Goal: Task Accomplishment & Management: Complete application form

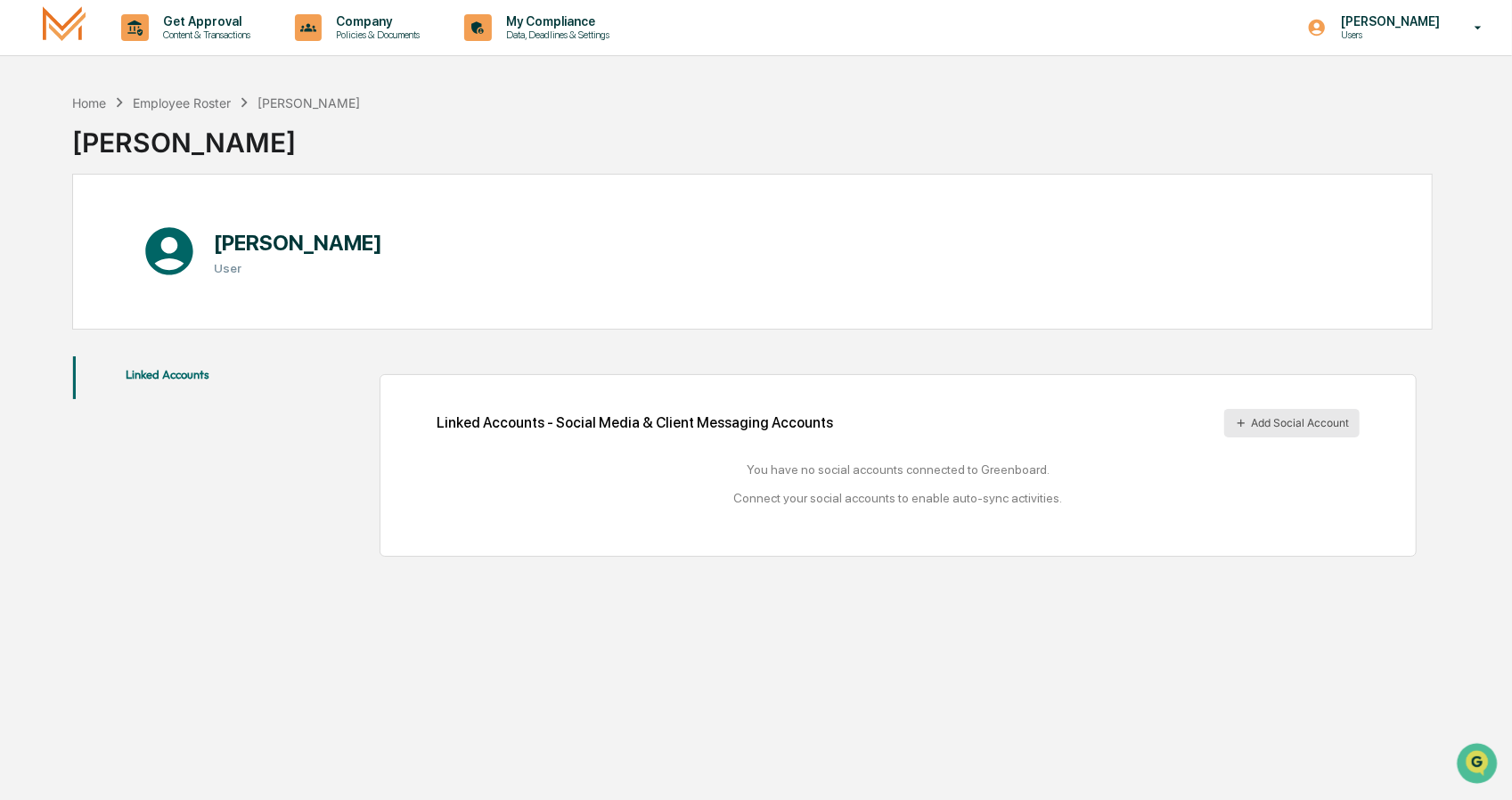
click at [1241, 424] on icon at bounding box center [1241, 423] width 12 height 12
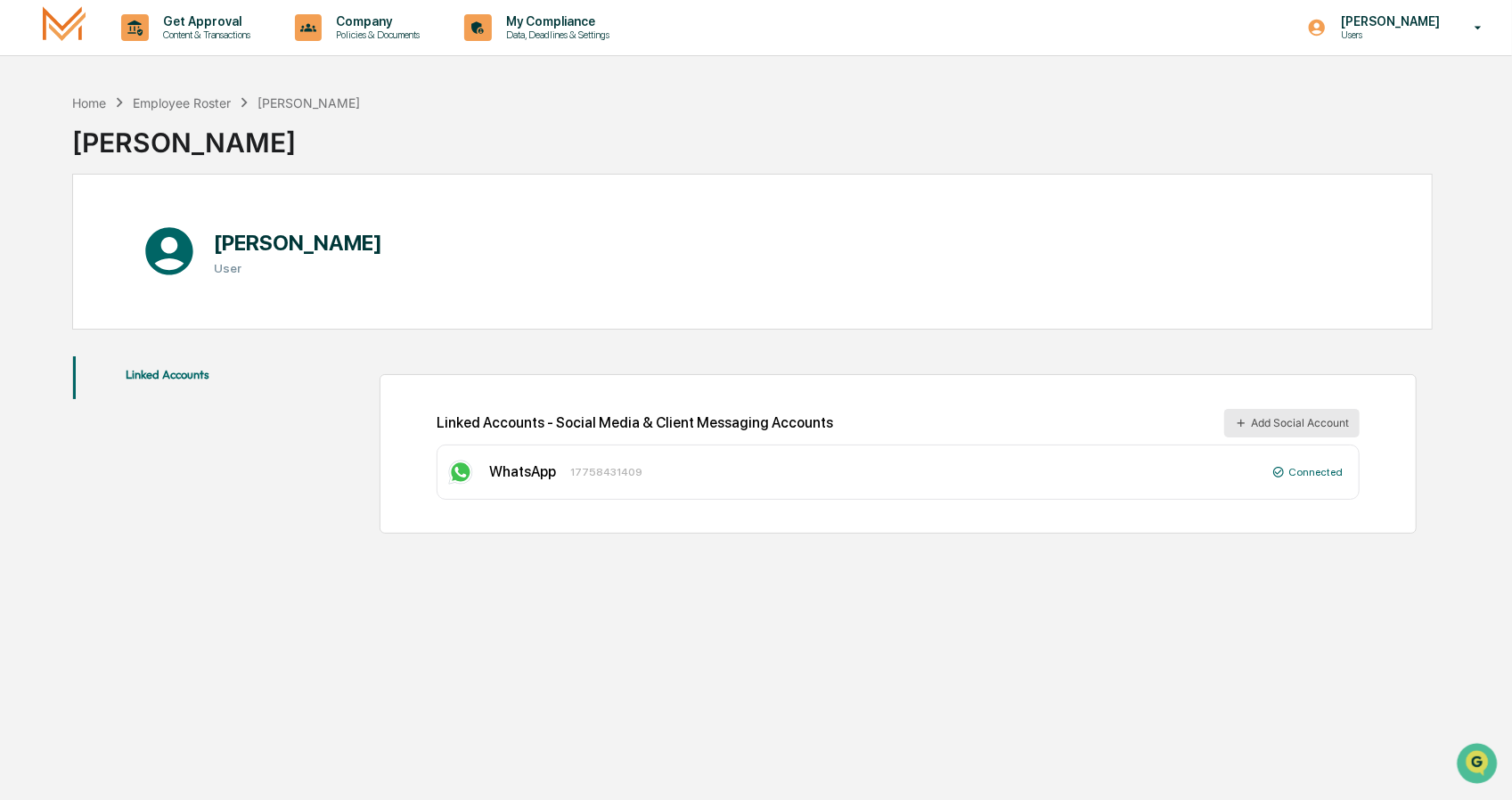
click at [1264, 420] on button "Add Social Account" at bounding box center [1292, 424] width 136 height 28
click at [1257, 425] on button "Add Social Account" at bounding box center [1292, 424] width 136 height 28
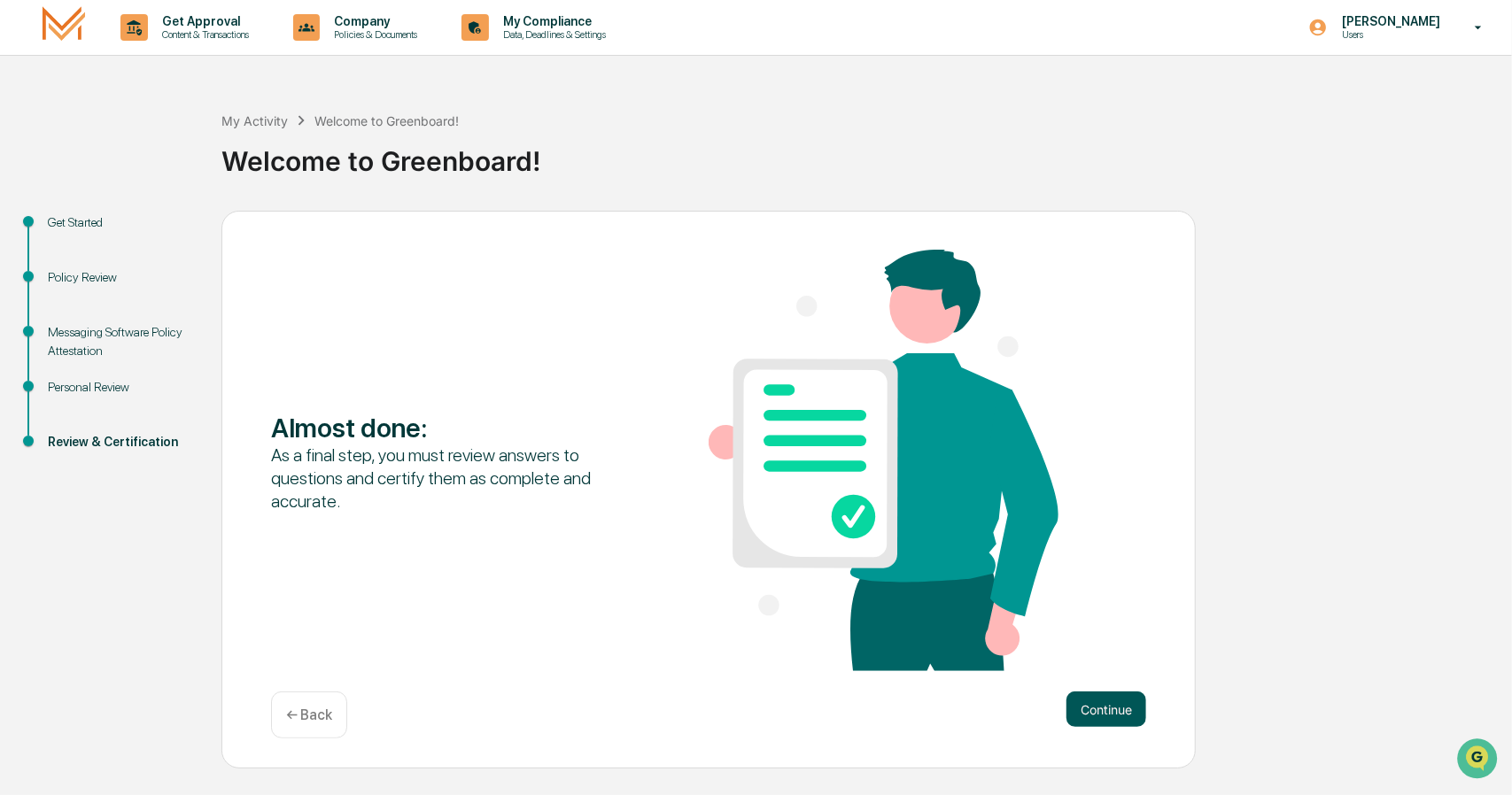
click at [1114, 706] on button "Continue" at bounding box center [1106, 709] width 80 height 36
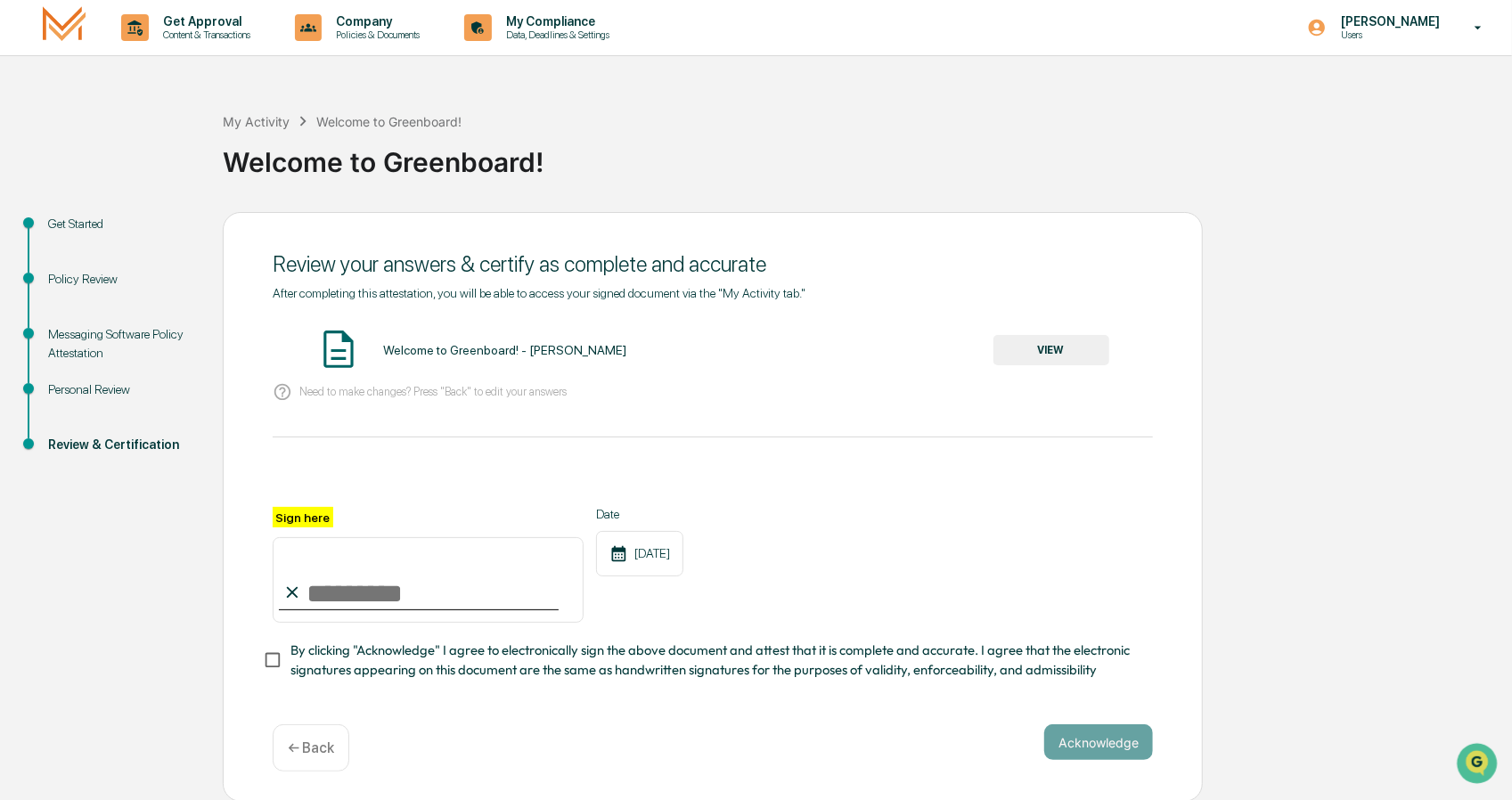
click at [354, 601] on input "Sign here" at bounding box center [428, 580] width 311 height 85
type input "**********"
click at [1103, 746] on button "Acknowledge" at bounding box center [1099, 742] width 109 height 36
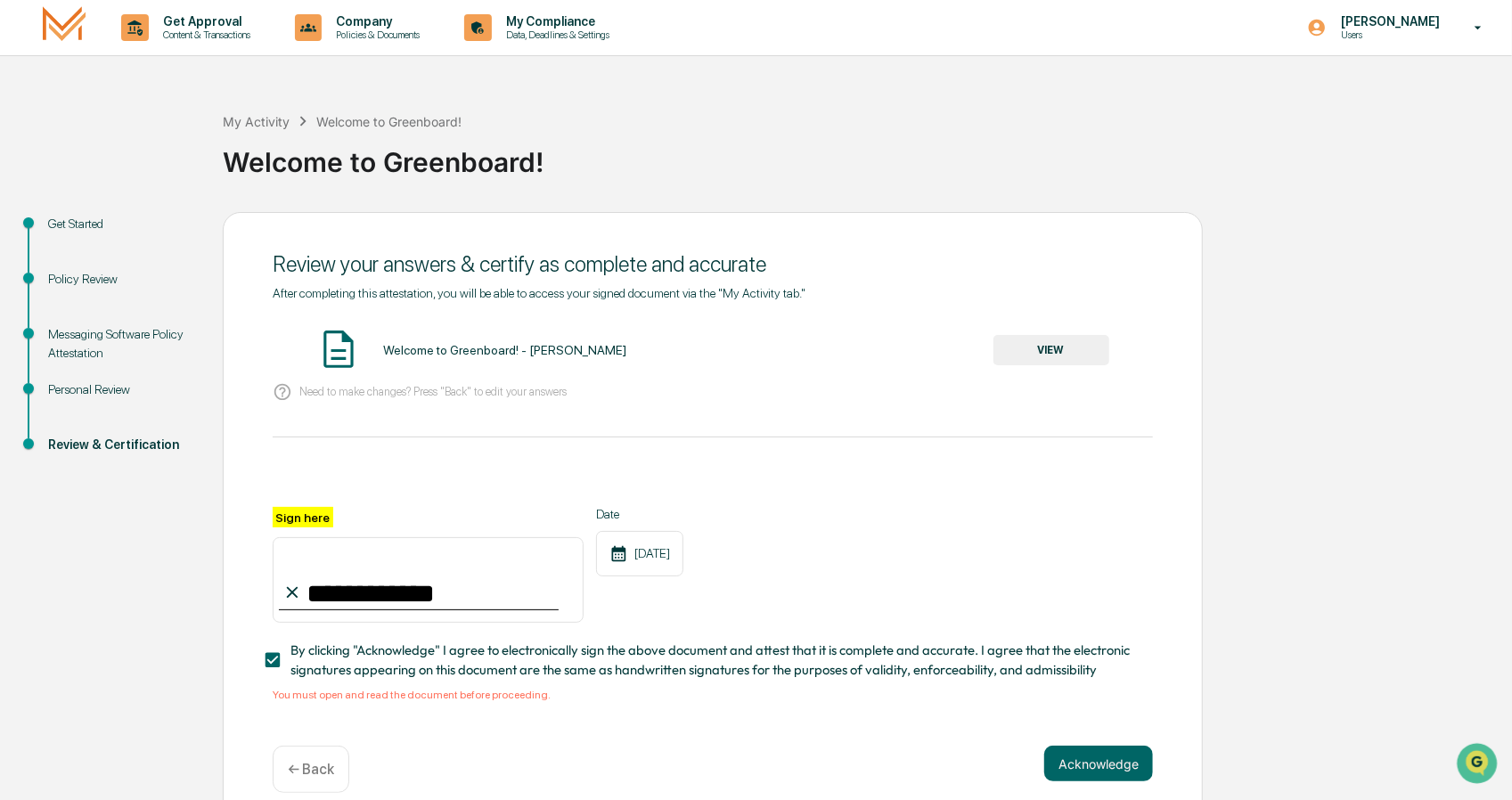
click at [1036, 350] on button "VIEW" at bounding box center [1051, 350] width 116 height 30
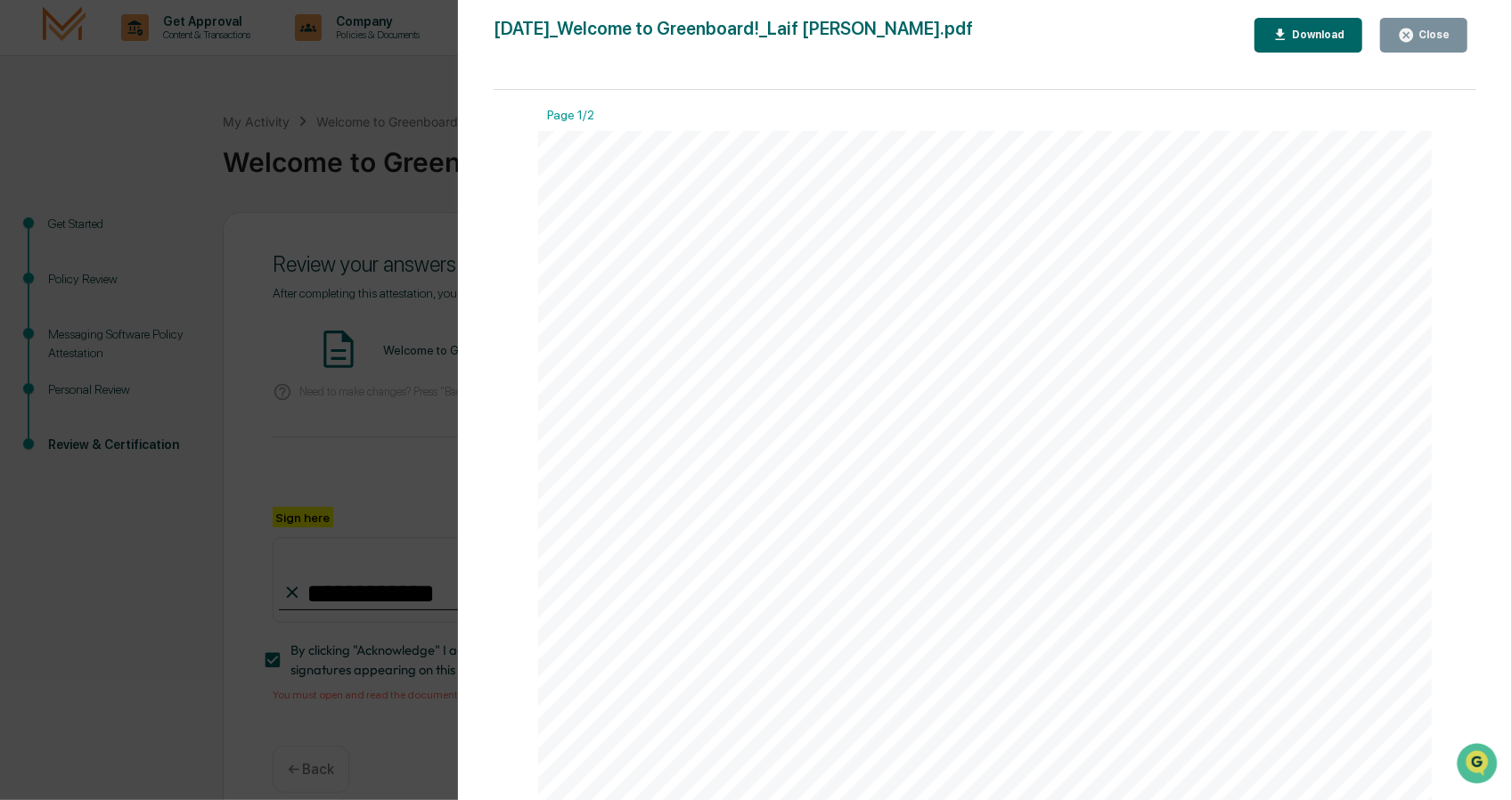
click at [1304, 38] on div "Download" at bounding box center [1316, 34] width 56 height 12
click at [1421, 32] on div "Close" at bounding box center [1432, 34] width 35 height 12
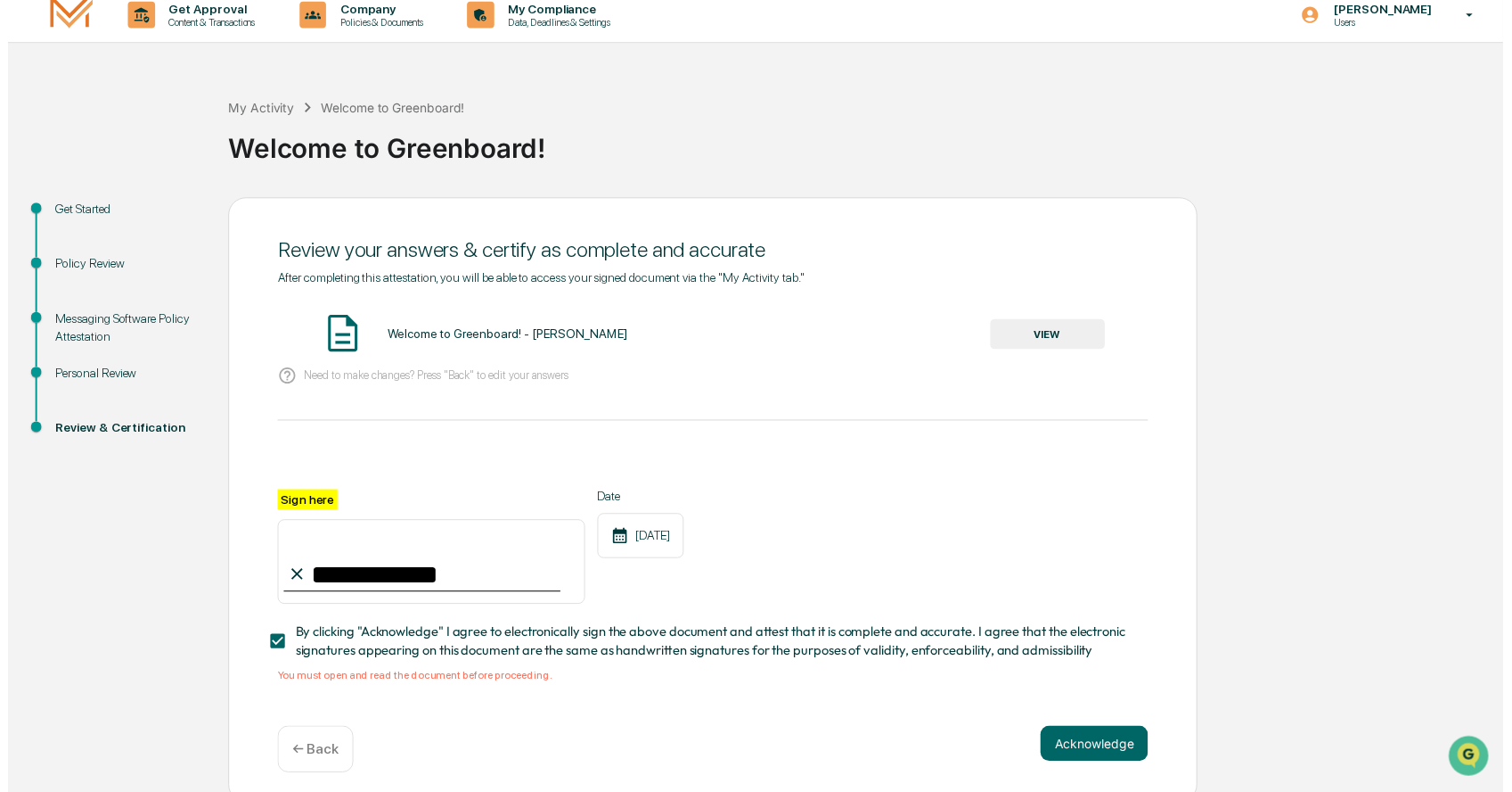
scroll to position [30, 0]
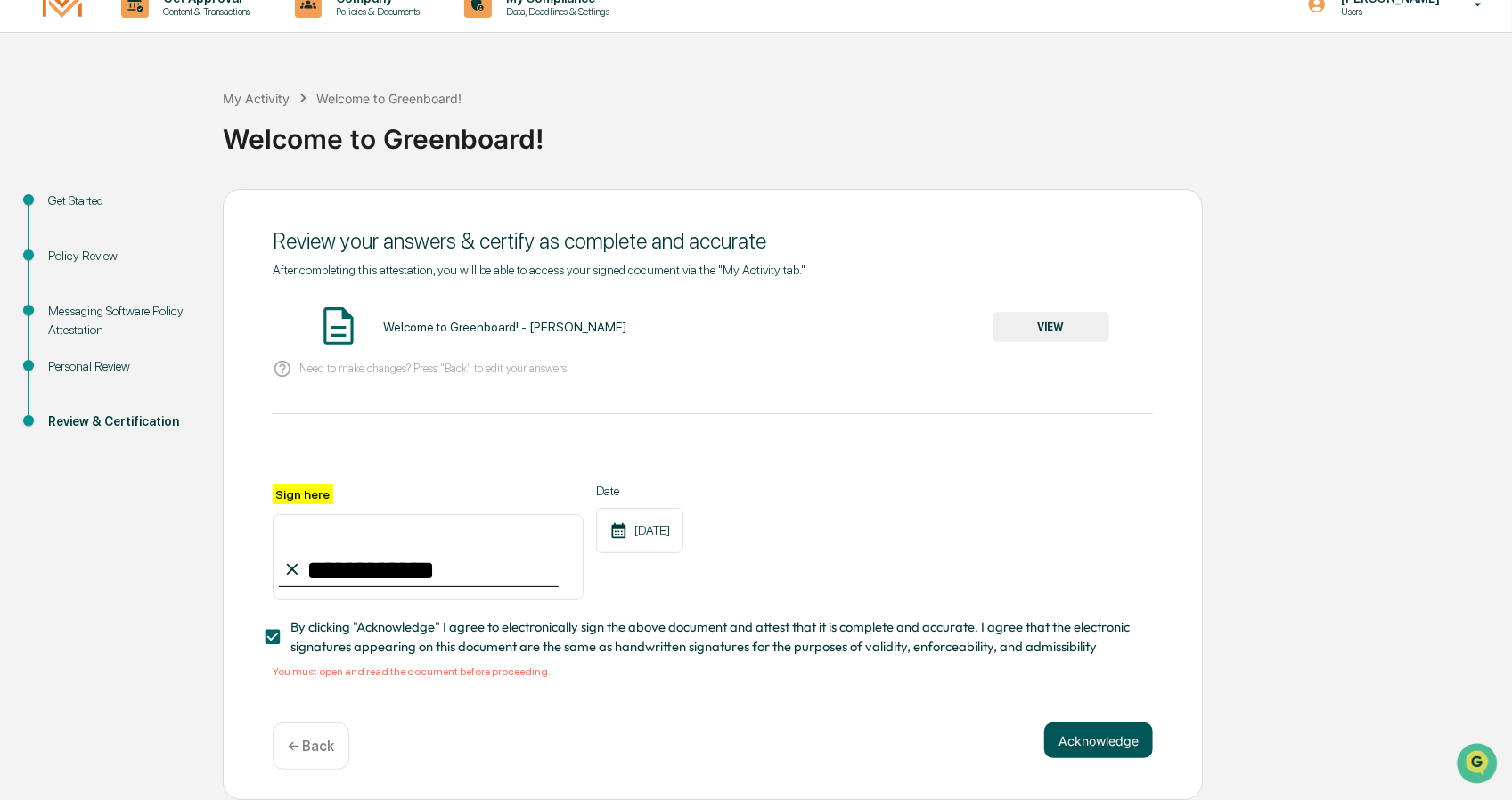
click at [1086, 738] on button "Acknowledge" at bounding box center [1099, 740] width 109 height 36
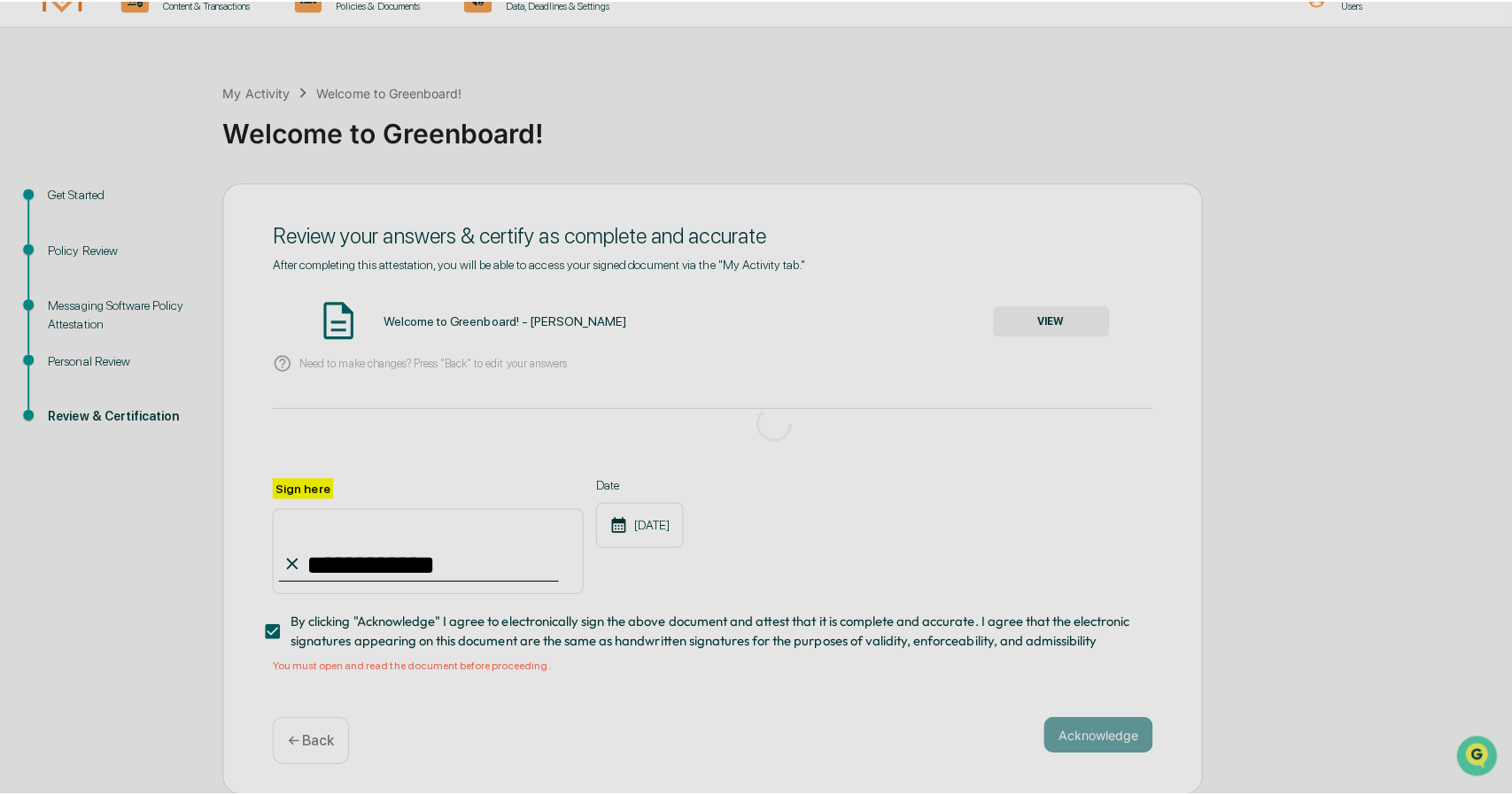
scroll to position [0, 0]
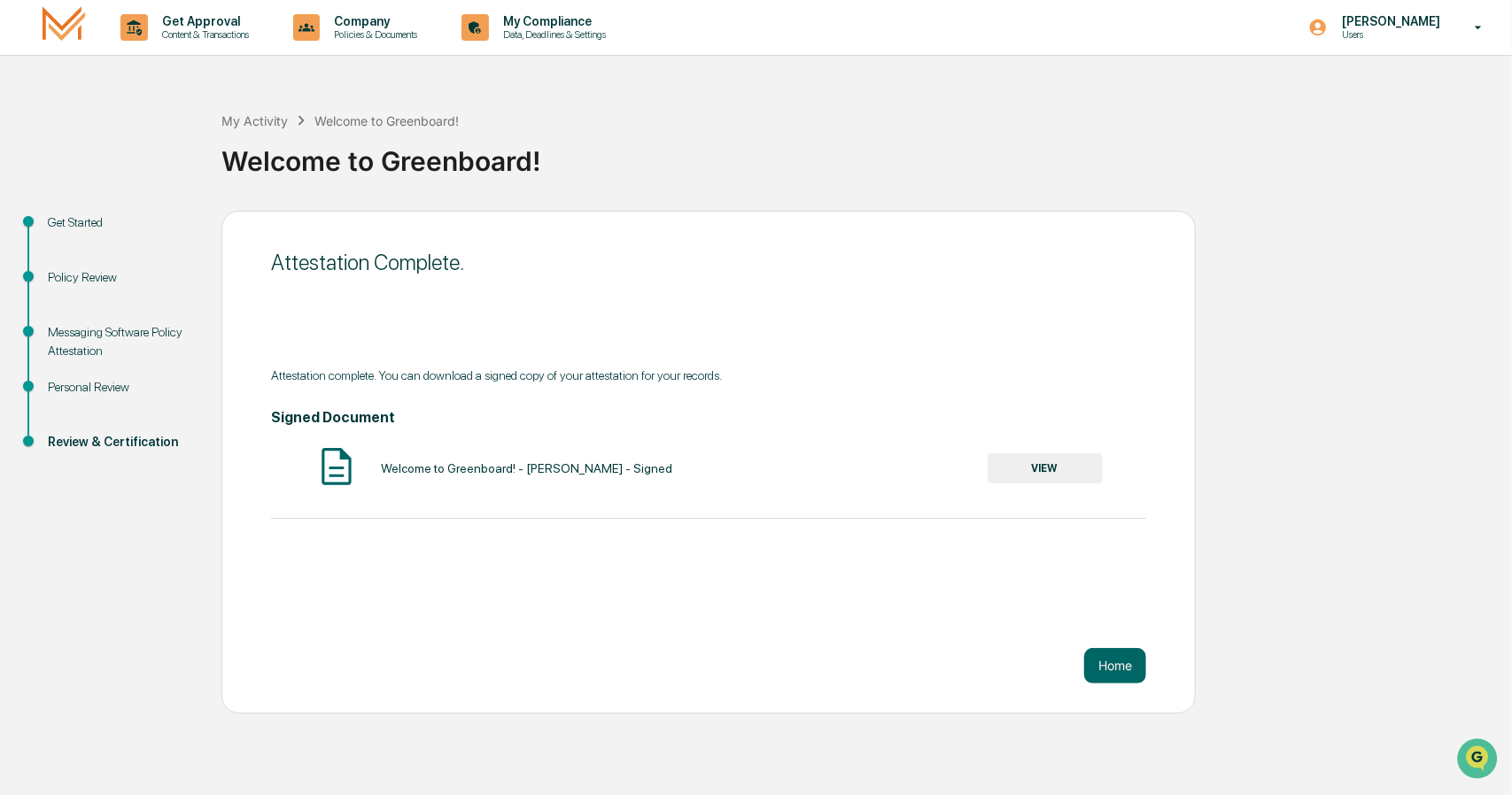
click at [1054, 474] on button "VIEW" at bounding box center [1045, 468] width 115 height 30
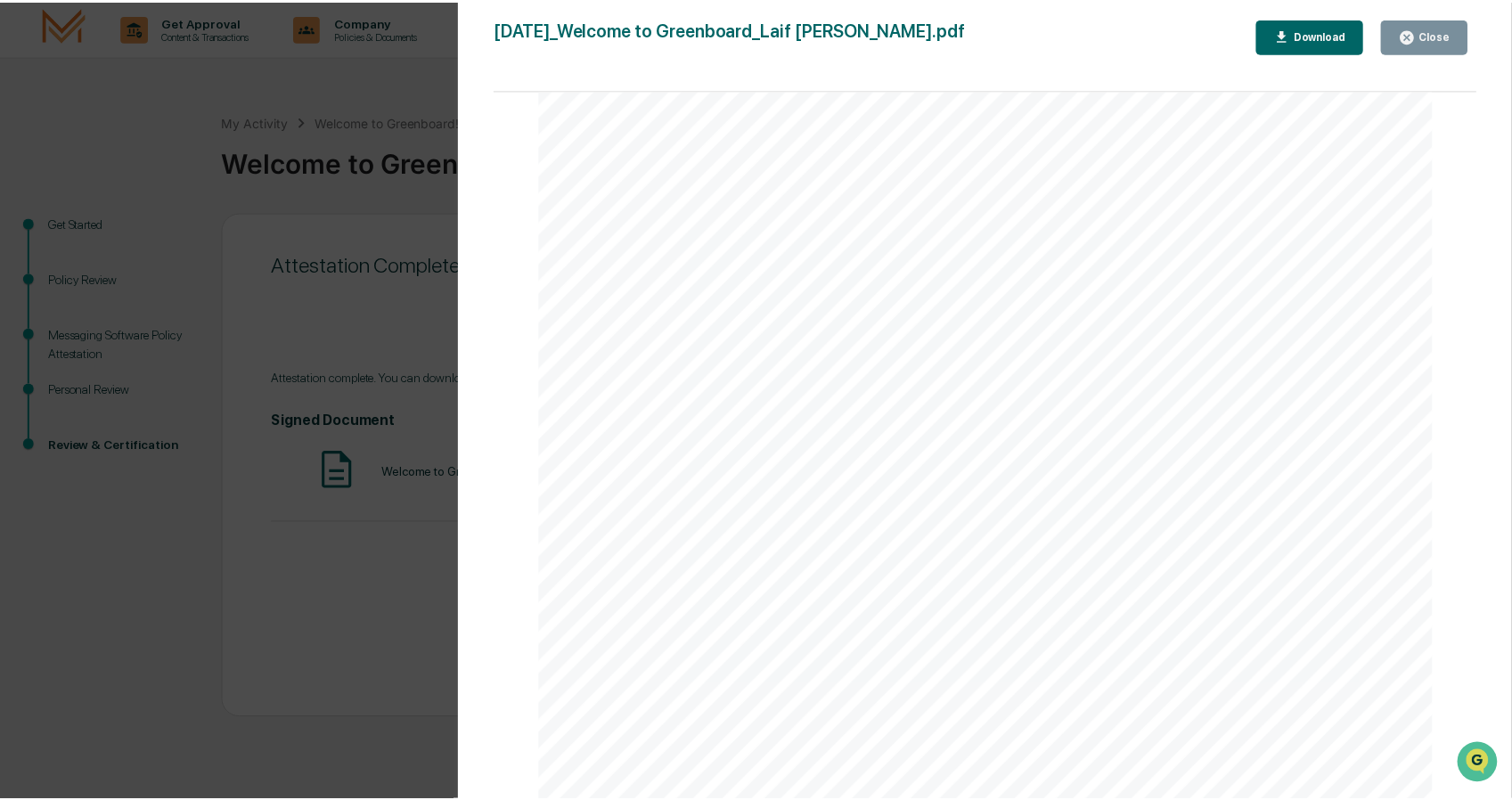
scroll to position [1158, 0]
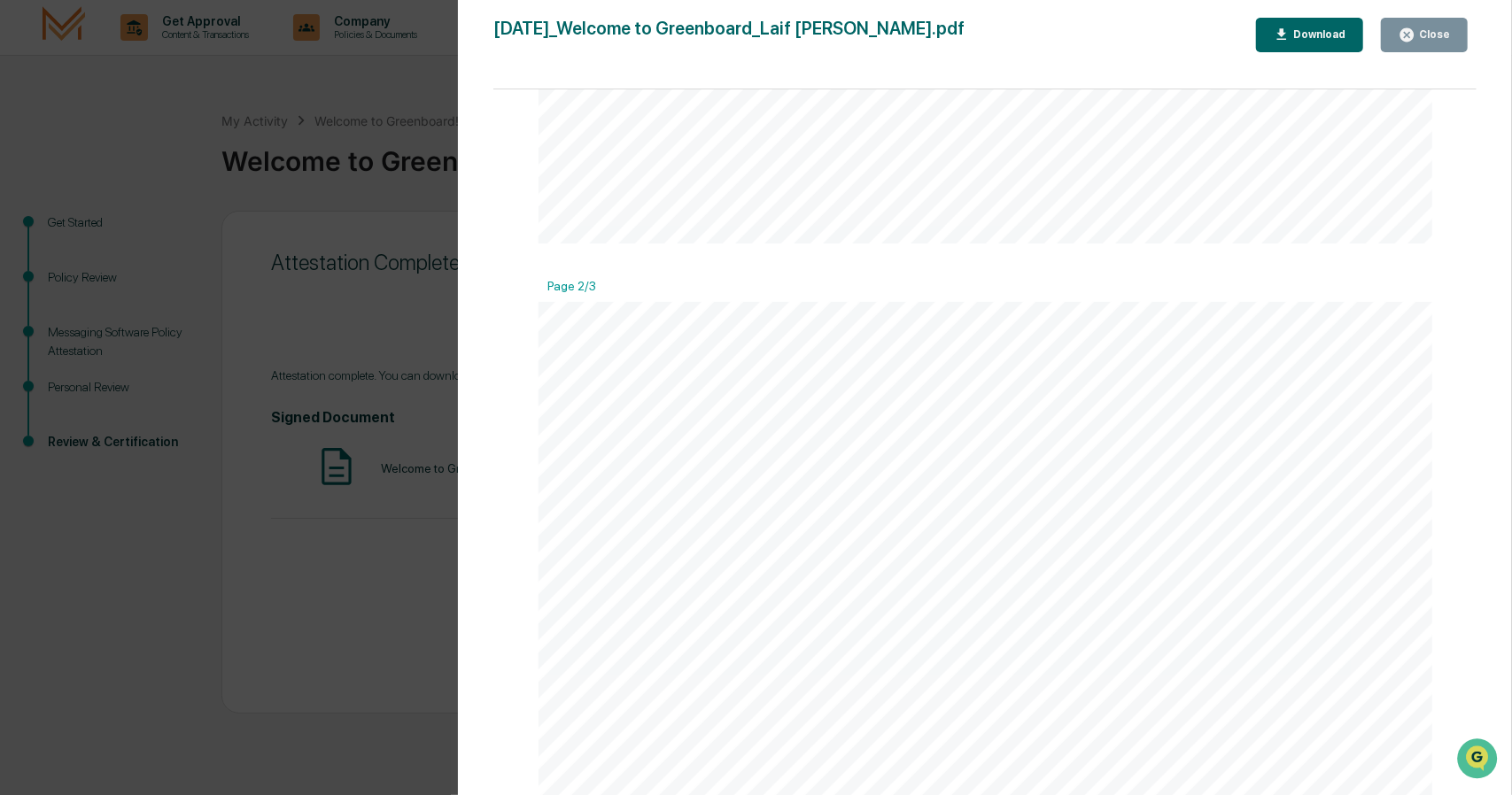
click at [1440, 33] on div "Close" at bounding box center [1432, 34] width 35 height 12
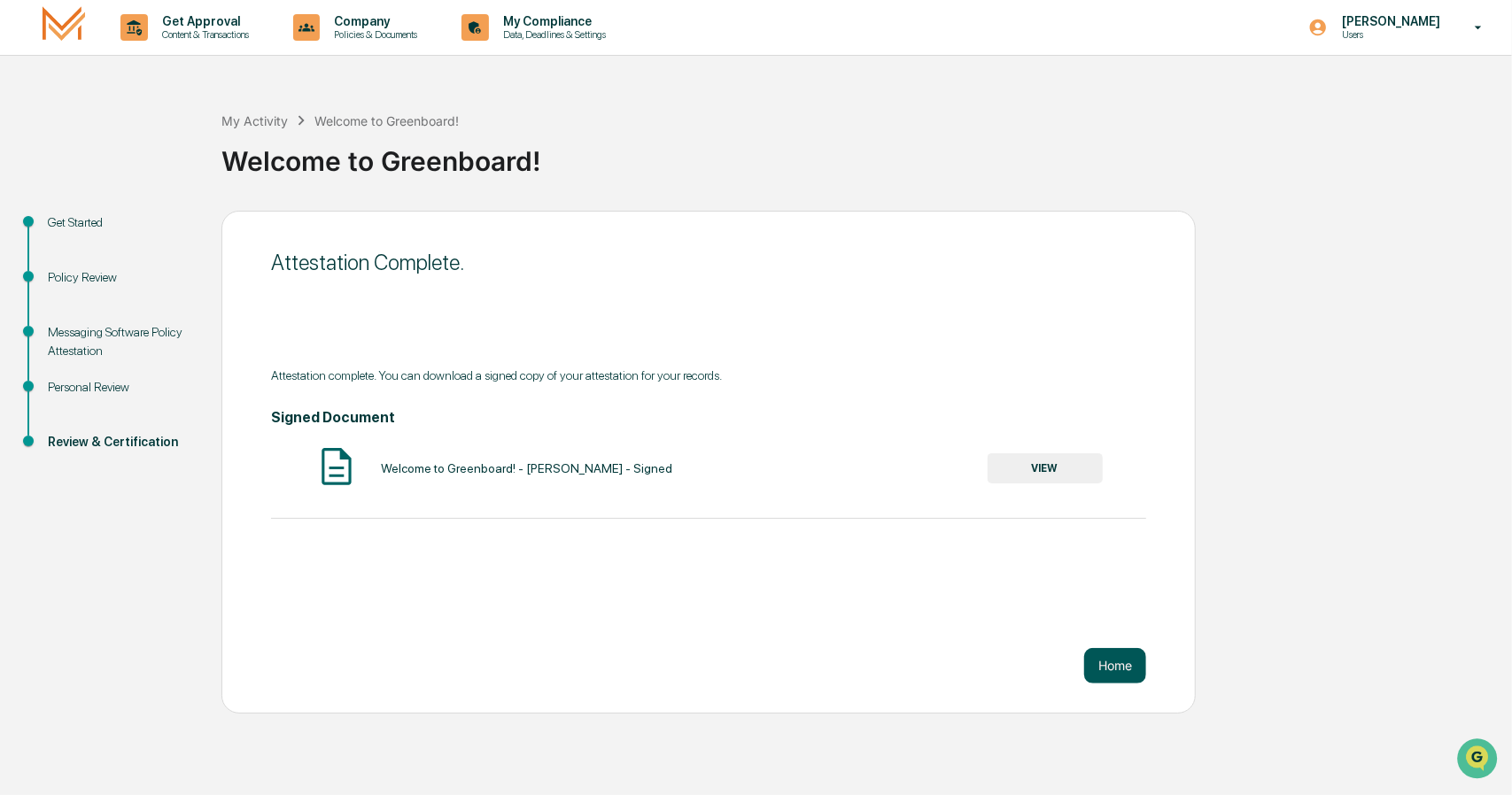
click at [1100, 669] on button "Home" at bounding box center [1115, 666] width 62 height 36
